Goal: Navigation & Orientation: Find specific page/section

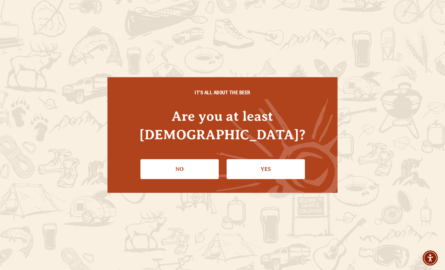
click at [276, 179] on div "IT'S ALL ABOUT THE BEER Are you at least 21 years old? No Yes" at bounding box center [223, 135] width 230 height 116
click at [267, 167] on link "Yes" at bounding box center [266, 169] width 78 height 20
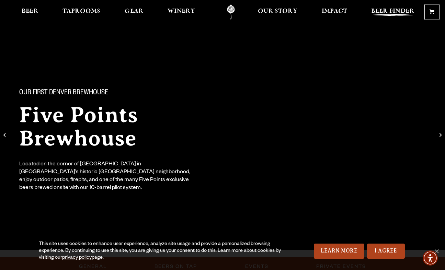
click at [396, 9] on span "Beer Finder" at bounding box center [392, 11] width 43 height 5
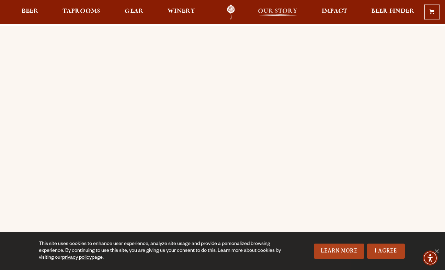
click at [277, 14] on span "Our Story" at bounding box center [278, 11] width 40 height 5
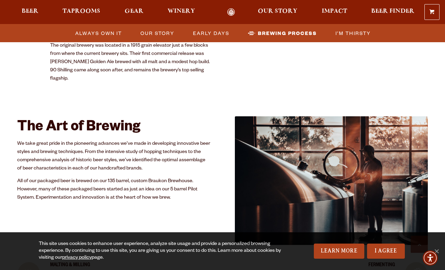
scroll to position [1217, 0]
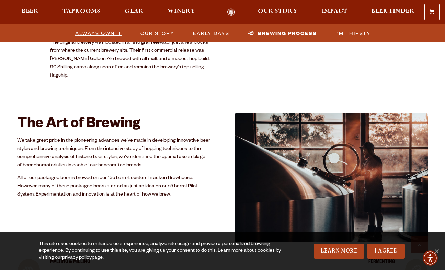
click at [119, 34] on span "Always Own It" at bounding box center [98, 33] width 47 height 10
click at [93, 8] on div "0 Shopping Cart No products in the cart. Beer Taprooms Gear Winery Our Story Im…" at bounding box center [222, 12] width 445 height 16
click at [84, 10] on span "Taprooms" at bounding box center [82, 11] width 38 height 5
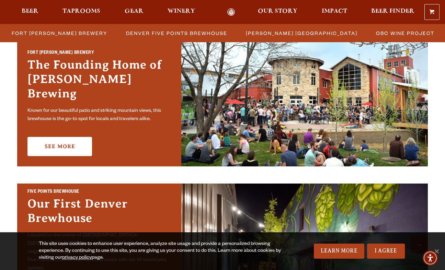
scroll to position [218, 0]
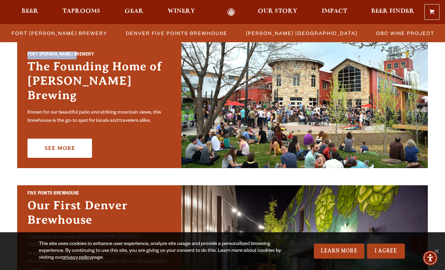
drag, startPoint x: 28, startPoint y: 61, endPoint x: 81, endPoint y: 62, distance: 53.3
click at [81, 59] on h2 "Fort Collins Brewery" at bounding box center [99, 56] width 144 height 8
copy h2 "Fort Collins Brewery"
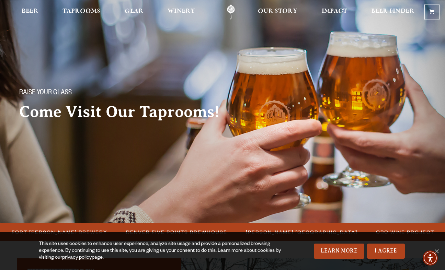
scroll to position [0, 0]
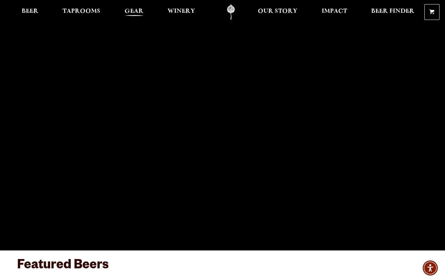
click at [136, 13] on span "Gear" at bounding box center [134, 11] width 19 height 5
